Goal: Register for event/course

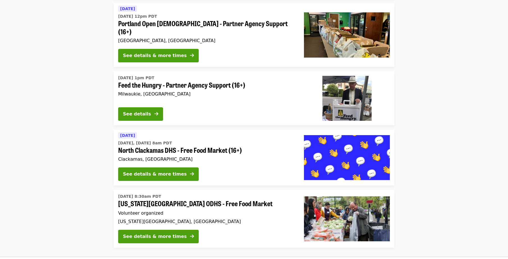
scroll to position [1152, 0]
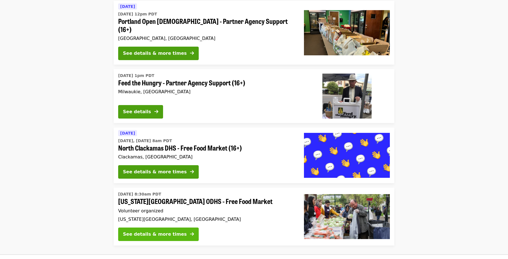
click at [147, 231] on div "See details & more times" at bounding box center [155, 234] width 64 height 7
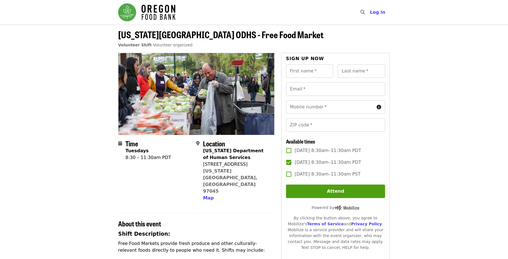
click at [285, 163] on label "[DATE] 8:30am–11:30am PDT" at bounding box center [332, 162] width 98 height 12
copy span "[DATE] 8:30am–11:30am PDT"
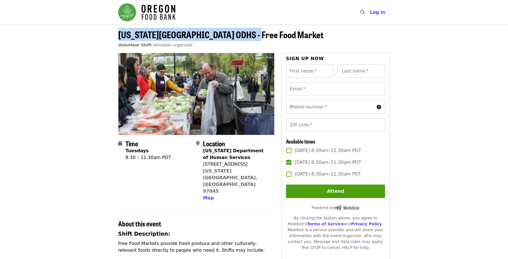
drag, startPoint x: 118, startPoint y: 36, endPoint x: 262, endPoint y: 36, distance: 144.1
click at [262, 36] on div "[US_STATE][GEOGRAPHIC_DATA] ODHS - Free Food Market Volunteer Shift · Volunteer…" at bounding box center [254, 40] width 281 height 23
copy span "[US_STATE][GEOGRAPHIC_DATA] ODHS - Free Food Market"
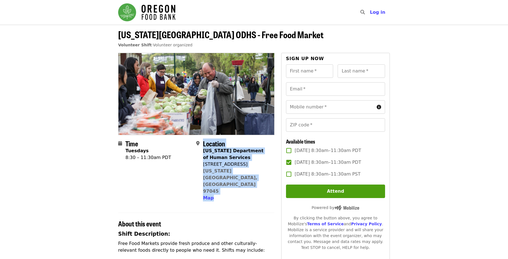
drag, startPoint x: 205, startPoint y: 145, endPoint x: 224, endPoint y: 183, distance: 43.1
click at [224, 183] on section "Time Tuesdays 8:30 – 11:30am PDT Location [US_STATE] Department of Human Servic…" at bounding box center [196, 173] width 156 height 67
copy div "Location [US_STATE] Department of Human Services [STREET_ADDRESS][US_STATE] Map"
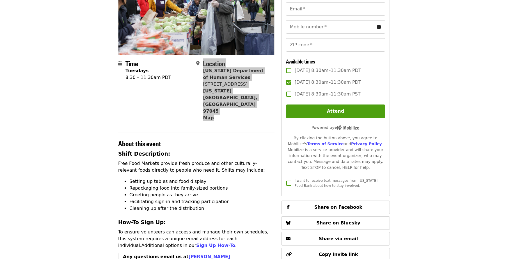
scroll to position [84, 0]
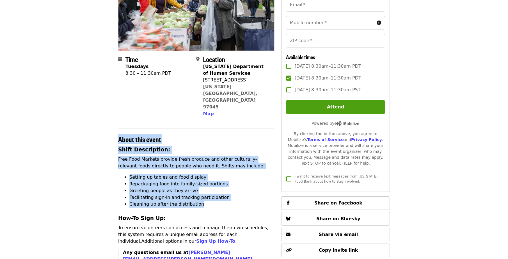
drag, startPoint x: 116, startPoint y: 118, endPoint x: 207, endPoint y: 181, distance: 110.4
copy section "About this event Shift Description: Free Food Markets provide fresh produce and…"
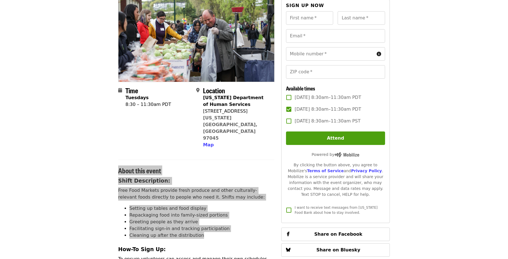
scroll to position [0, 0]
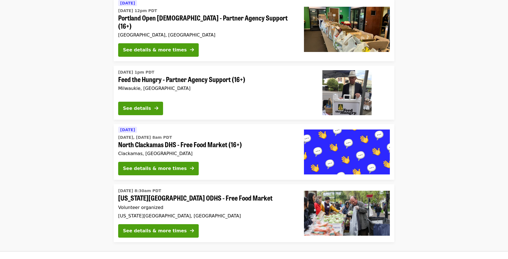
scroll to position [1127, 0]
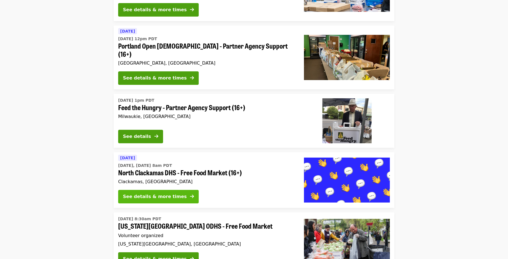
click at [141, 193] on div "See details & more times" at bounding box center [155, 196] width 64 height 7
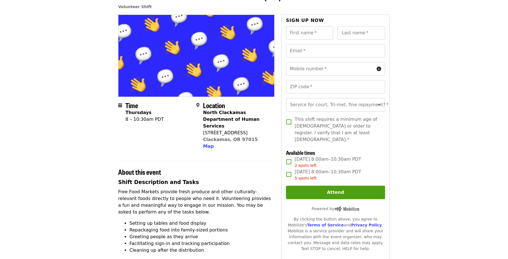
scroll to position [28, 0]
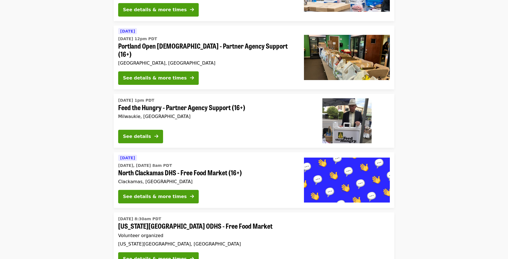
scroll to position [977, 0]
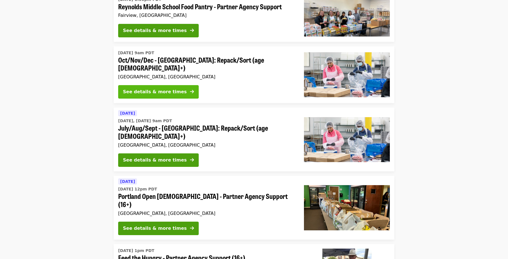
click at [155, 88] on div "See details & more times" at bounding box center [155, 91] width 64 height 7
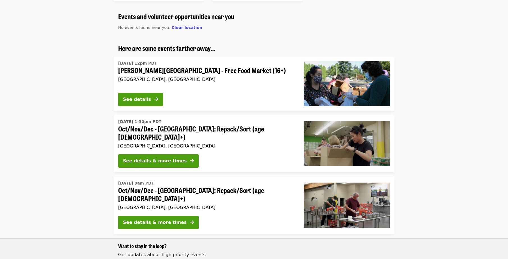
scroll to position [340, 0]
click at [163, 215] on button "See details & more times" at bounding box center [158, 221] width 81 height 13
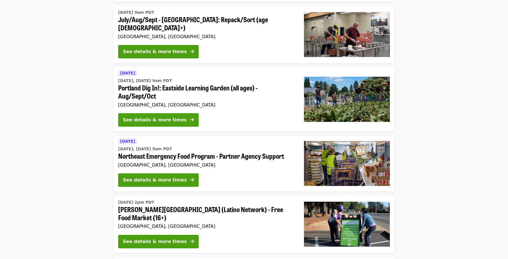
scroll to position [734, 0]
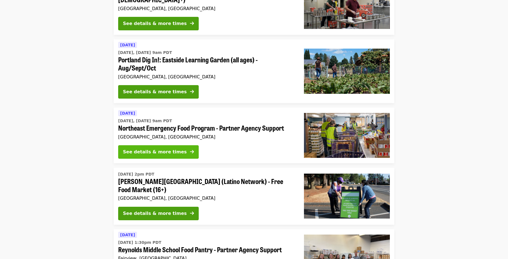
click at [165, 149] on div "See details & more times" at bounding box center [155, 152] width 64 height 7
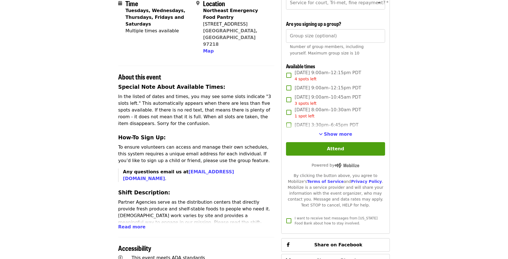
scroll to position [140, 0]
click at [132, 224] on span "Read more" at bounding box center [131, 226] width 27 height 5
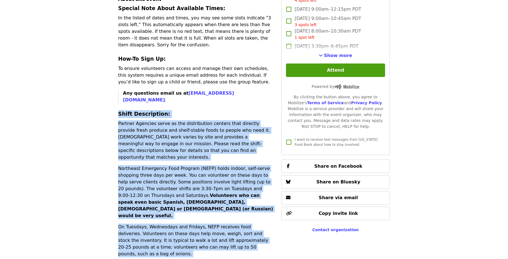
scroll to position [225, 0]
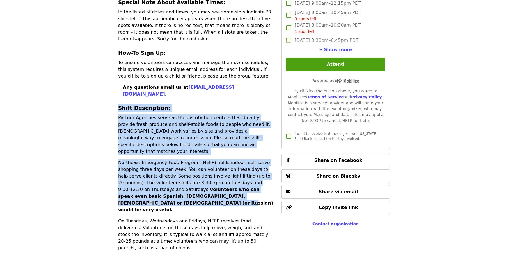
drag, startPoint x: 113, startPoint y: 136, endPoint x: 271, endPoint y: 162, distance: 159.7
click at [271, 162] on article "Northeast Emergency Food Program - Partner Agency Support Volunteer Shift Time …" at bounding box center [254, 193] width 508 height 787
copy div "Shift Description: Partner Agencies serve as the distribution centers that dire…"
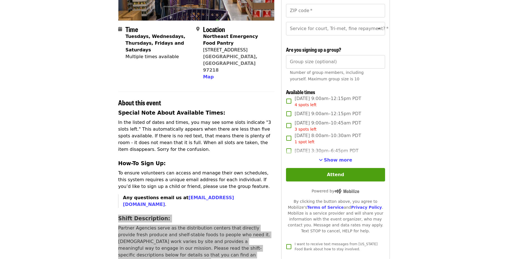
scroll to position [112, 0]
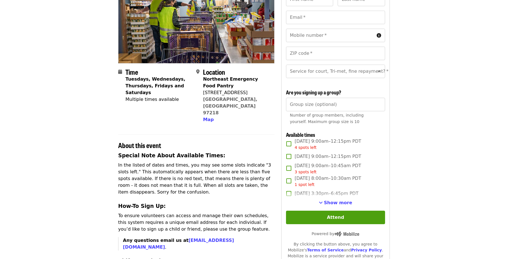
scroll to position [84, 0]
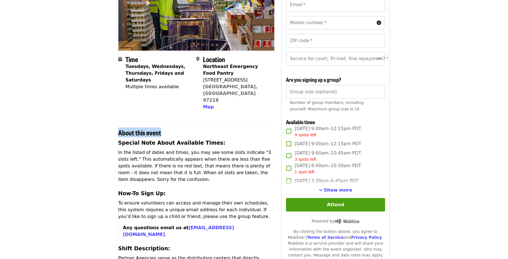
drag, startPoint x: 117, startPoint y: 117, endPoint x: 166, endPoint y: 120, distance: 49.2
copy span "About this event"
click at [340, 193] on span "Show more" at bounding box center [338, 189] width 28 height 5
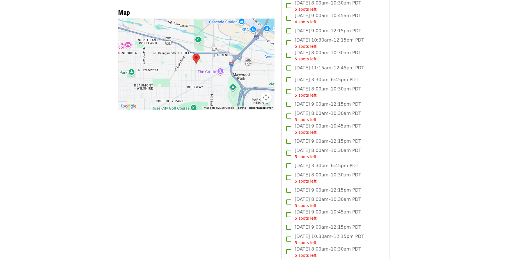
scroll to position [702, 0]
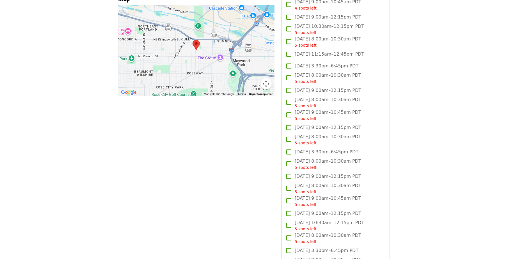
click at [360, 180] on label "[DATE] 9:00am–12:15pm PDT" at bounding box center [332, 177] width 98 height 12
drag, startPoint x: 365, startPoint y: 181, endPoint x: 295, endPoint y: 182, distance: 70.5
click at [295, 182] on label "[DATE] 9:00am–12:15pm PDT" at bounding box center [332, 177] width 98 height 12
copy span "[DATE] 9:00am–12:15pm PDT"
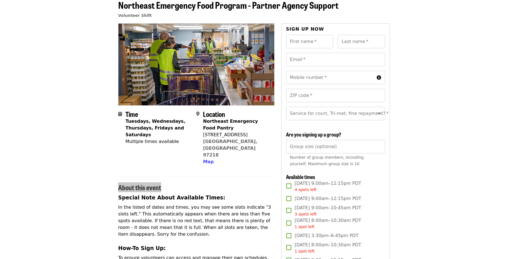
scroll to position [28, 0]
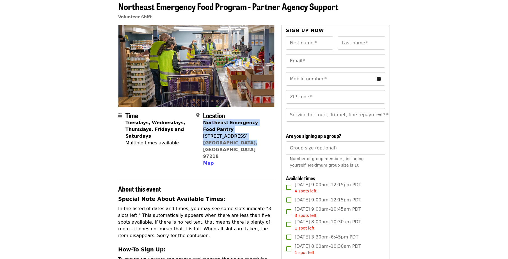
drag, startPoint x: 203, startPoint y: 123, endPoint x: 246, endPoint y: 142, distance: 46.8
click at [246, 142] on div "Northeast Emergency Food Pantry [STREET_ADDRESS] Map" at bounding box center [236, 142] width 67 height 47
copy span "Northeast Emergency Food Pantry [STREET_ADDRESS]"
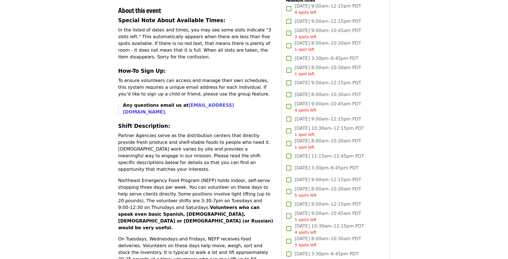
scroll to position [197, 0]
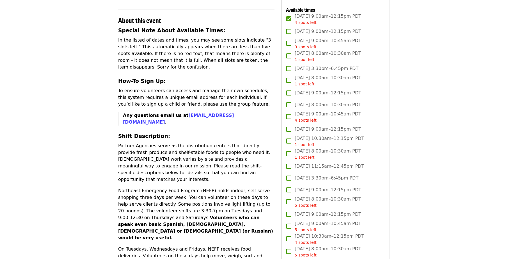
click at [308, 25] on span "4 spots left" at bounding box center [306, 22] width 22 height 4
click at [305, 20] on span "[DATE] 9:00am–12:15pm PDT 4 spots left" at bounding box center [328, 19] width 67 height 13
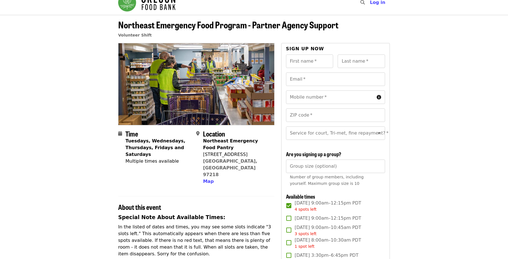
scroll to position [0, 0]
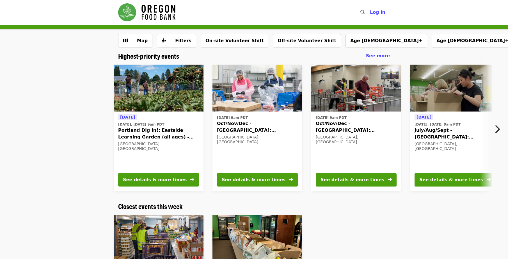
drag, startPoint x: 112, startPoint y: 8, endPoint x: 174, endPoint y: 15, distance: 63.0
